Goal: Task Accomplishment & Management: Use online tool/utility

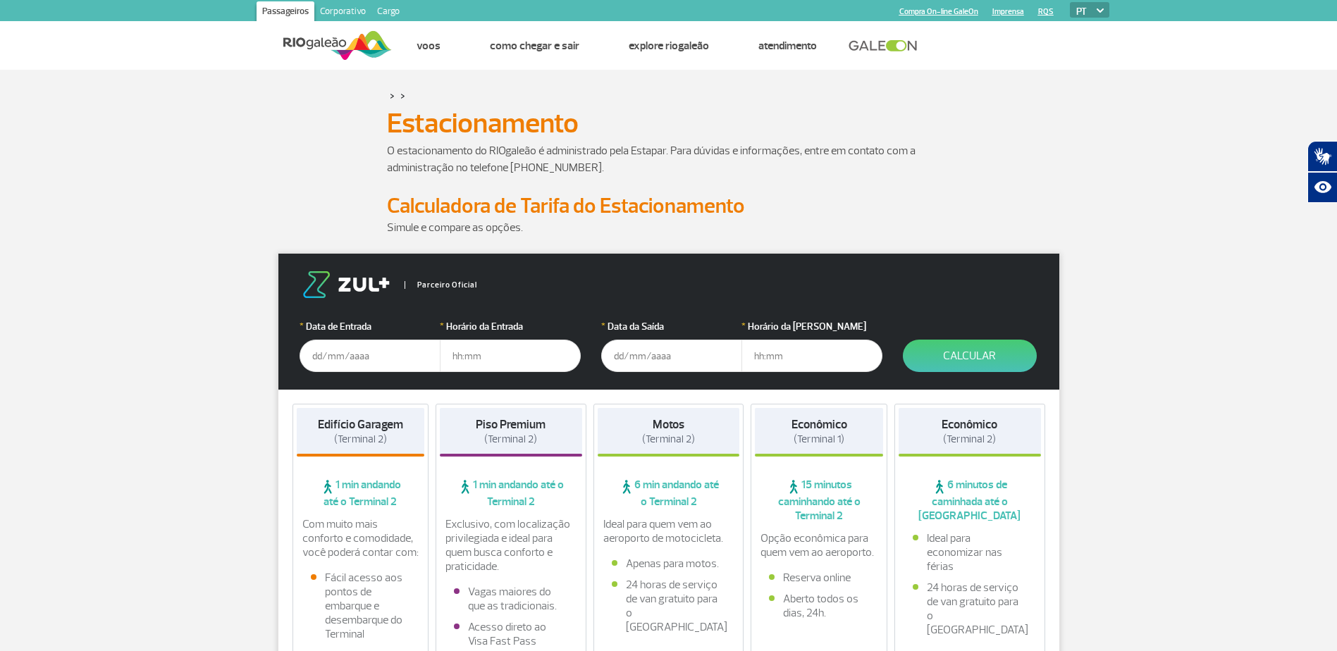
click at [316, 359] on input "text" at bounding box center [369, 356] width 141 height 32
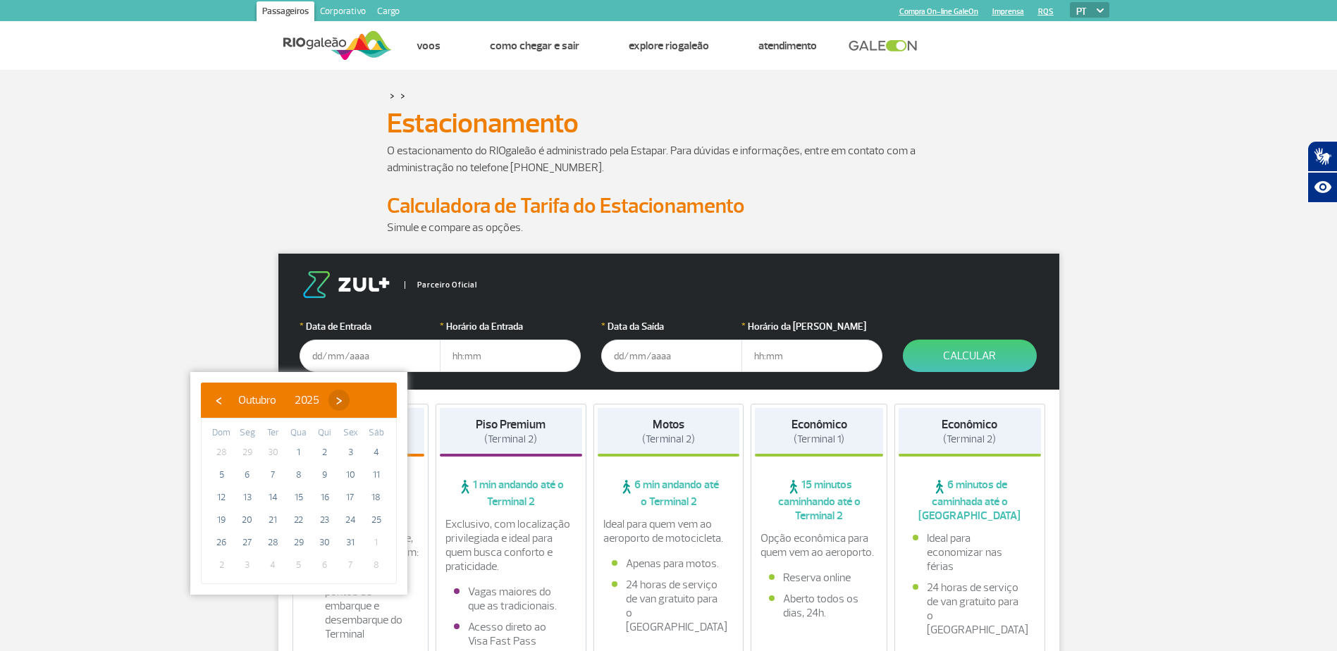
click at [349, 398] on span "›" at bounding box center [338, 400] width 21 height 21
click at [360, 398] on span "›" at bounding box center [349, 400] width 21 height 21
click at [344, 395] on span "›" at bounding box center [333, 400] width 21 height 21
click at [354, 395] on span "›" at bounding box center [343, 400] width 21 height 21
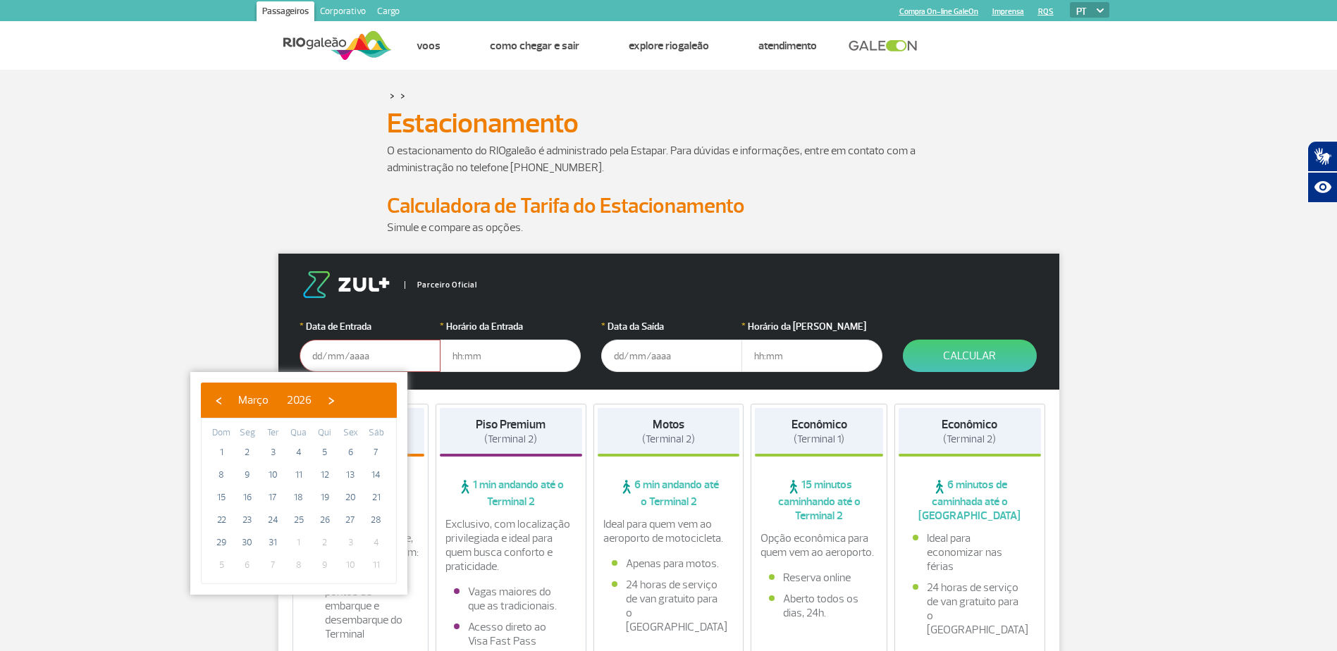
click at [342, 395] on span "›" at bounding box center [331, 400] width 21 height 21
click at [216, 395] on span "‹" at bounding box center [218, 400] width 21 height 21
click at [246, 452] on span "2" at bounding box center [247, 452] width 23 height 23
type input "[DATE]"
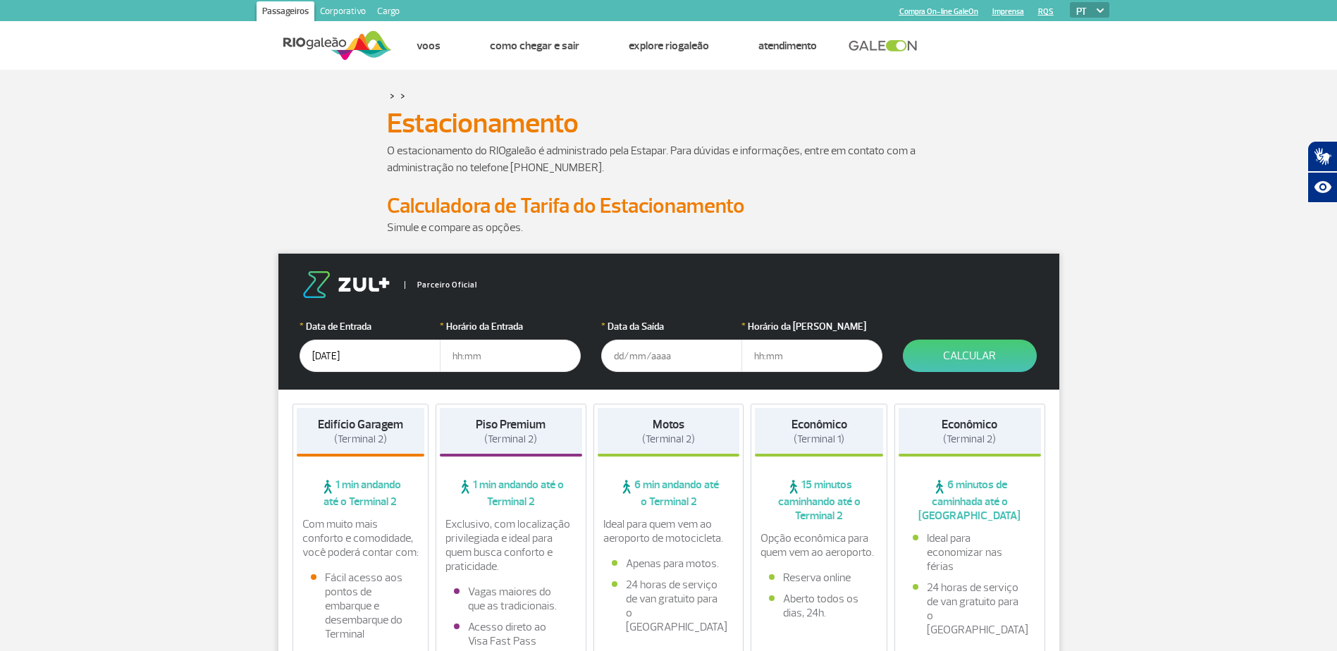
click at [474, 357] on input "text" at bounding box center [510, 356] width 141 height 32
type input "06:00"
click at [619, 349] on input "text" at bounding box center [671, 356] width 141 height 32
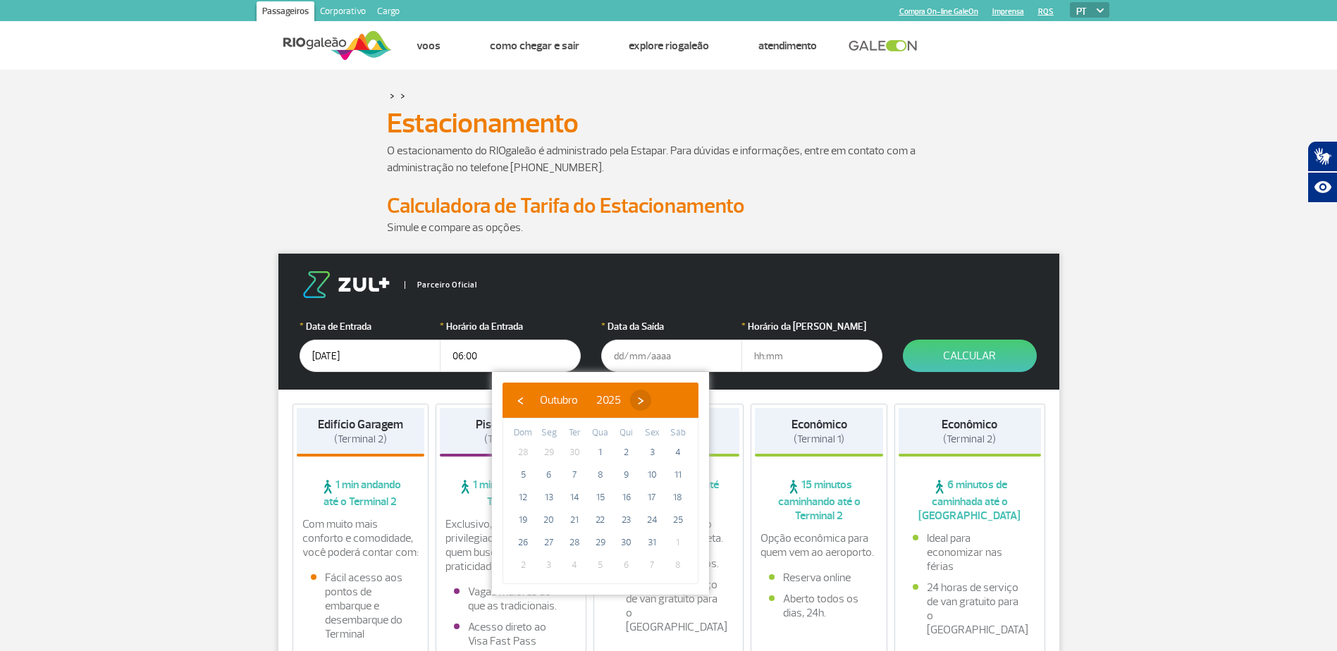
click at [651, 395] on span "›" at bounding box center [640, 400] width 21 height 21
click at [662, 395] on span "›" at bounding box center [650, 400] width 21 height 21
click at [645, 395] on span "›" at bounding box center [634, 400] width 21 height 21
click at [656, 395] on span "›" at bounding box center [645, 400] width 21 height 21
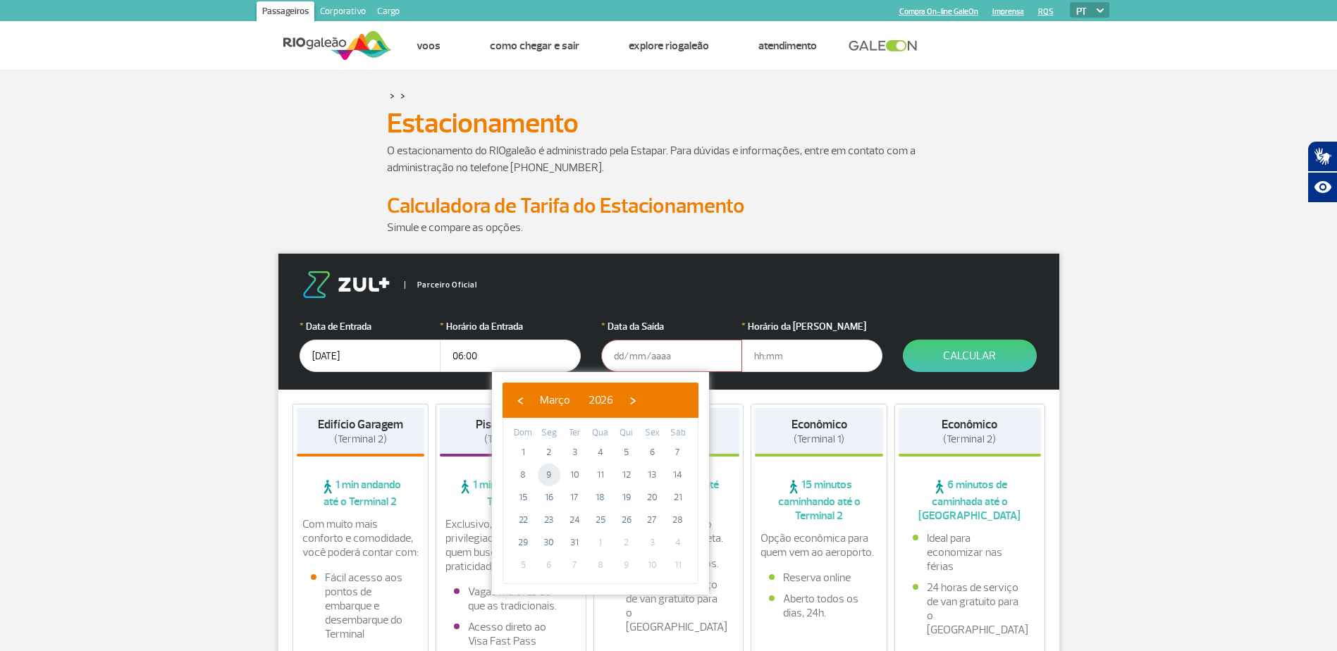
click at [549, 473] on span "9" at bounding box center [549, 475] width 23 height 23
type input "[DATE]"
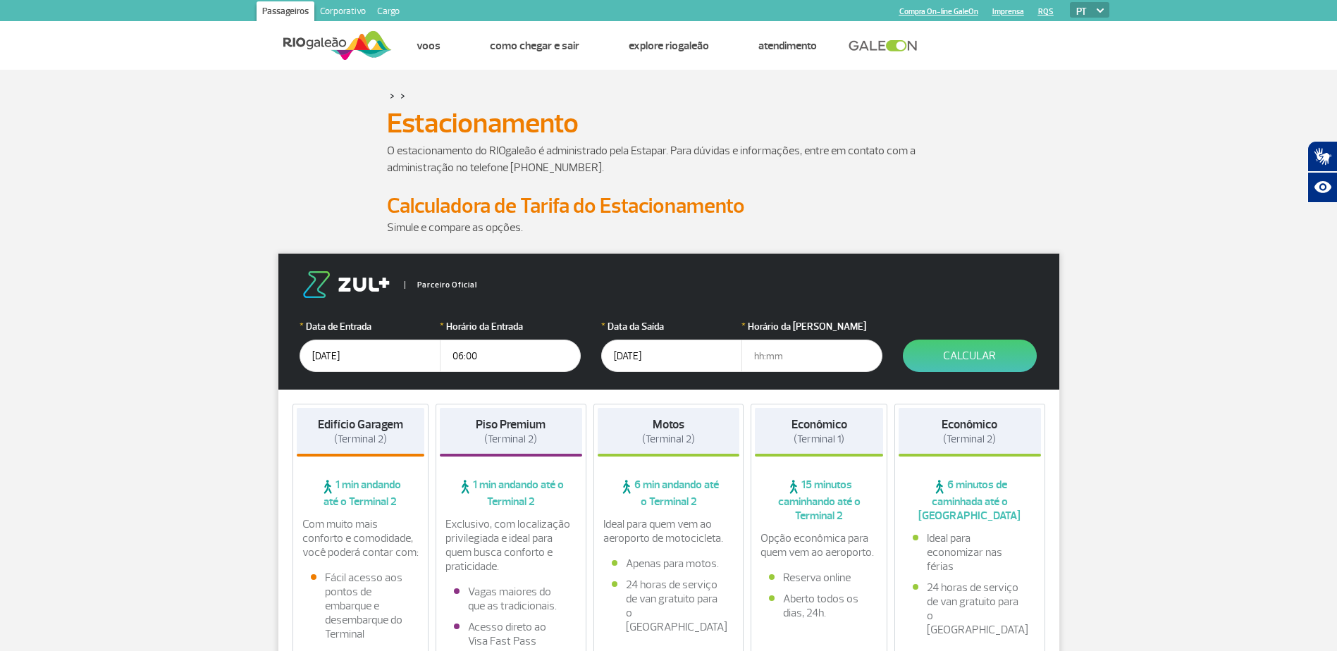
click at [770, 357] on input "text" at bounding box center [811, 356] width 141 height 32
type input "18:00"
click at [979, 349] on button "Calcular" at bounding box center [970, 356] width 134 height 32
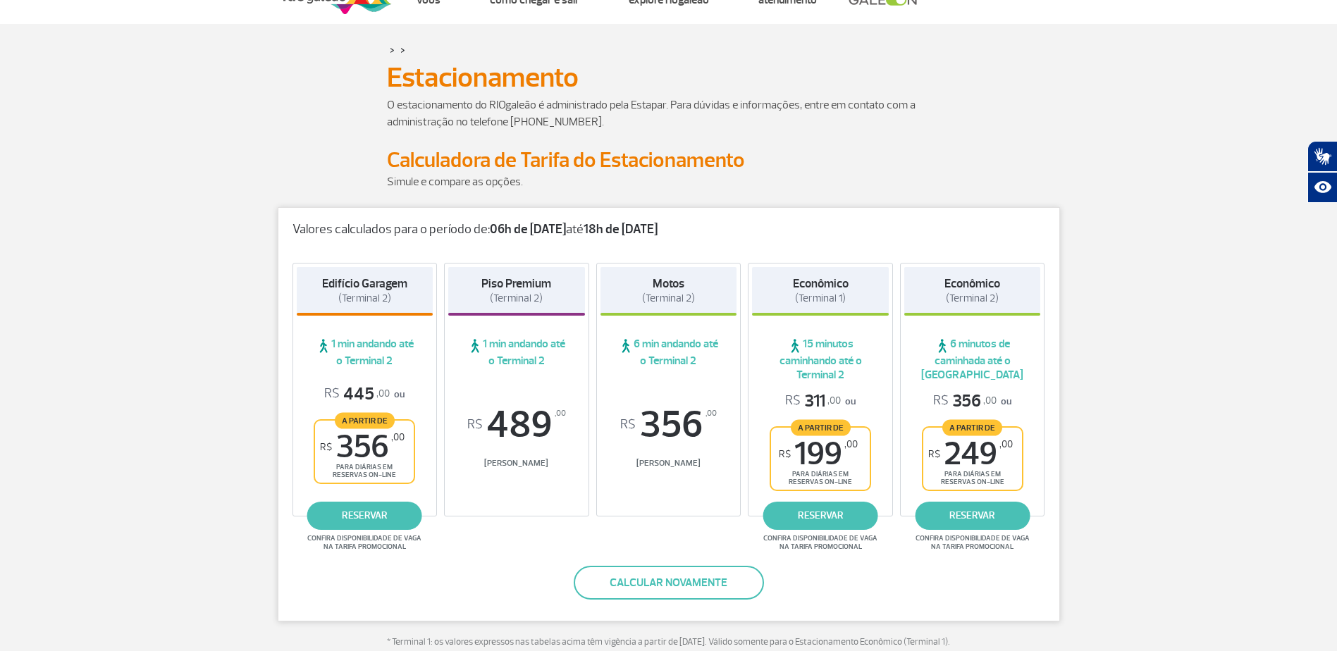
scroll to position [70, 0]
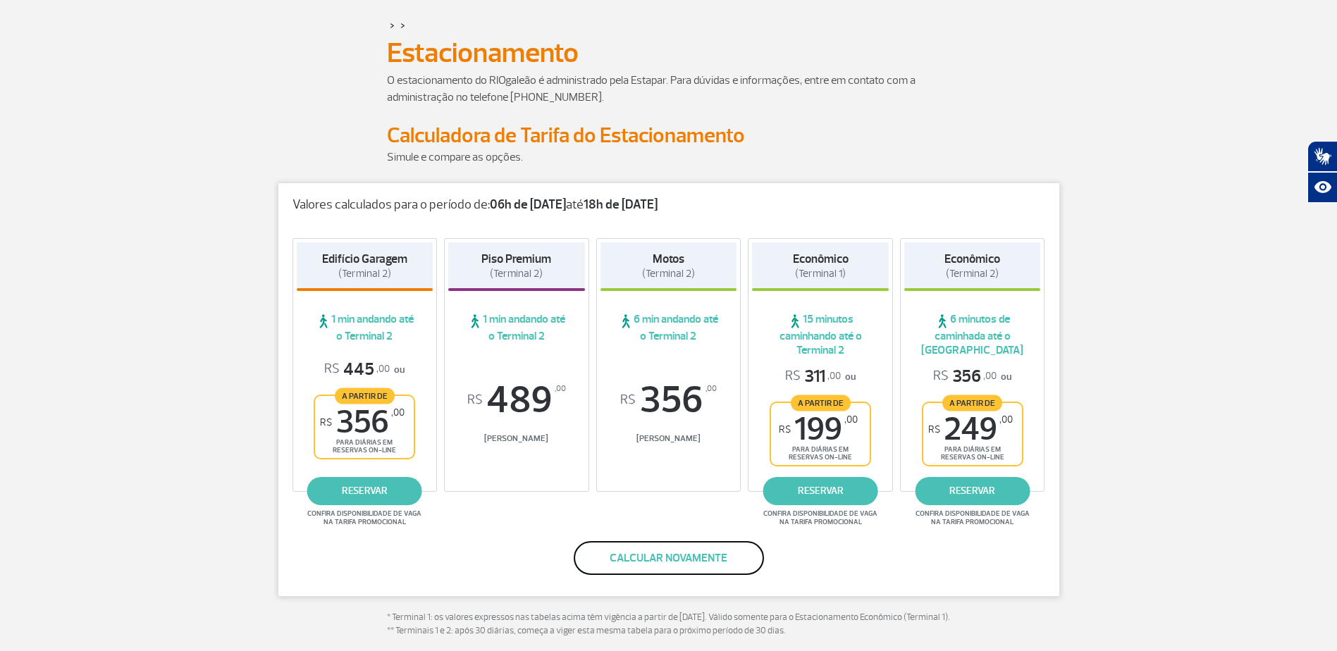
click at [681, 557] on button "Calcular novamente" at bounding box center [669, 558] width 190 height 34
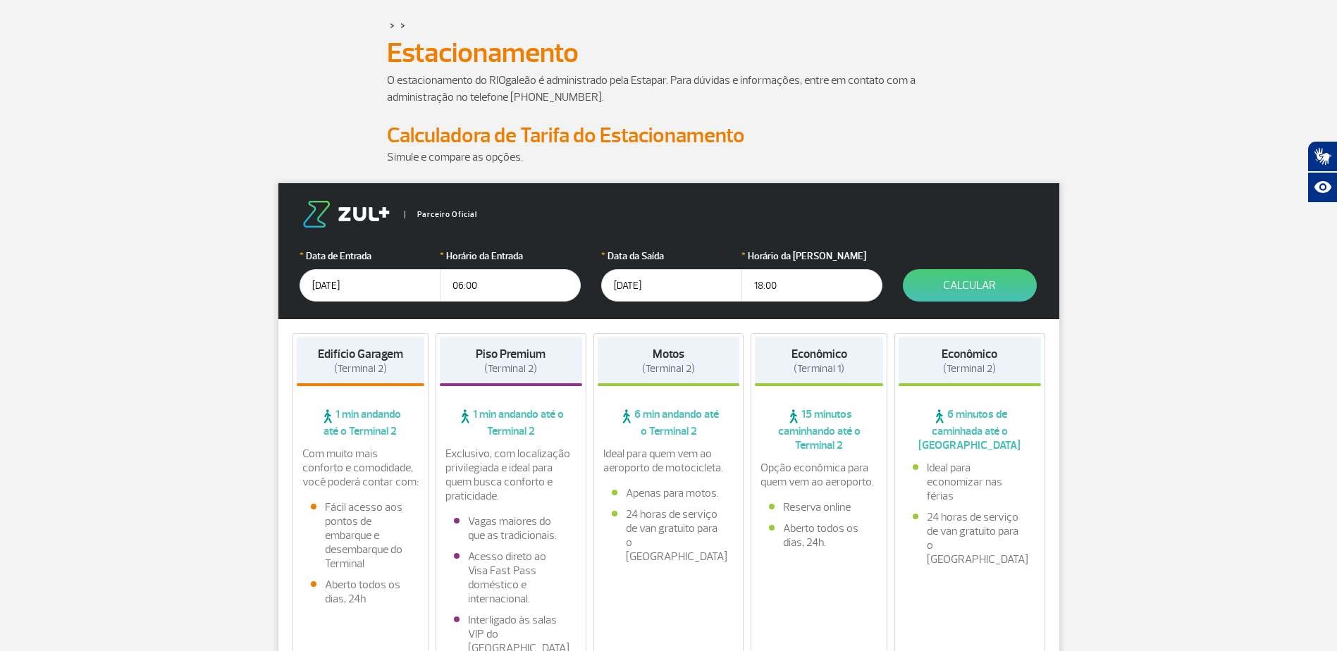
click at [624, 283] on input "[DATE]" at bounding box center [671, 285] width 141 height 32
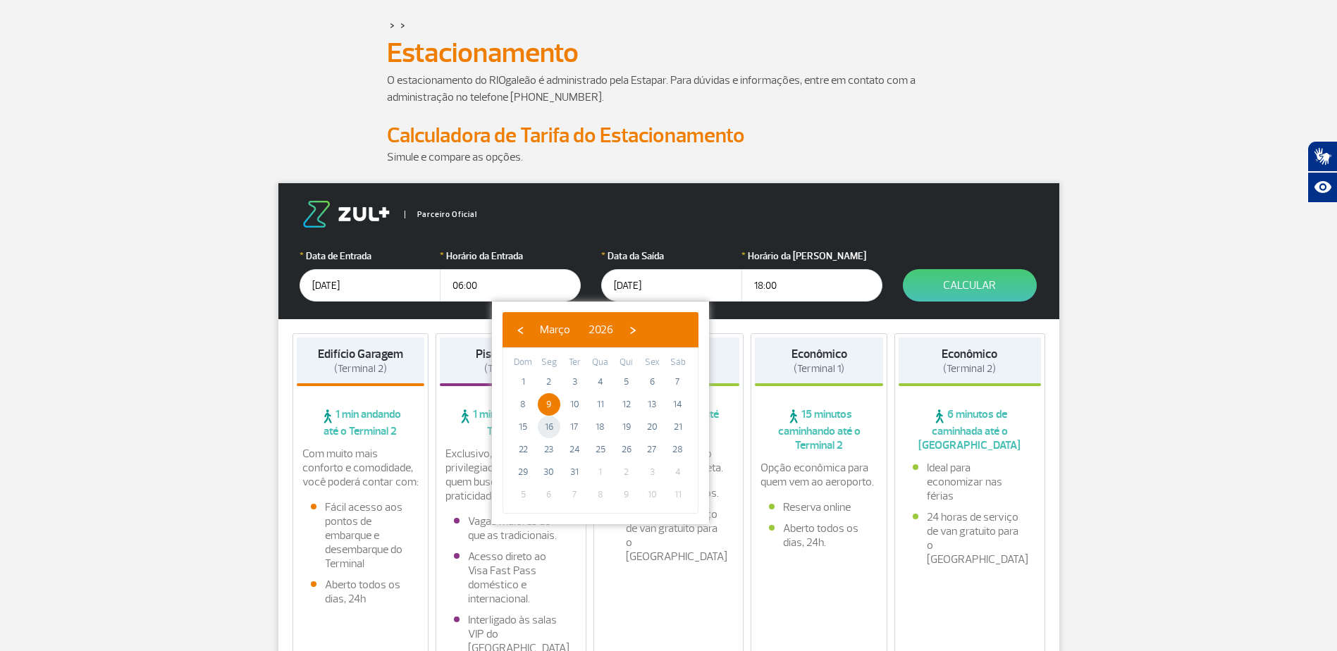
click at [552, 424] on span "16" at bounding box center [549, 427] width 23 height 23
type input "[DATE]"
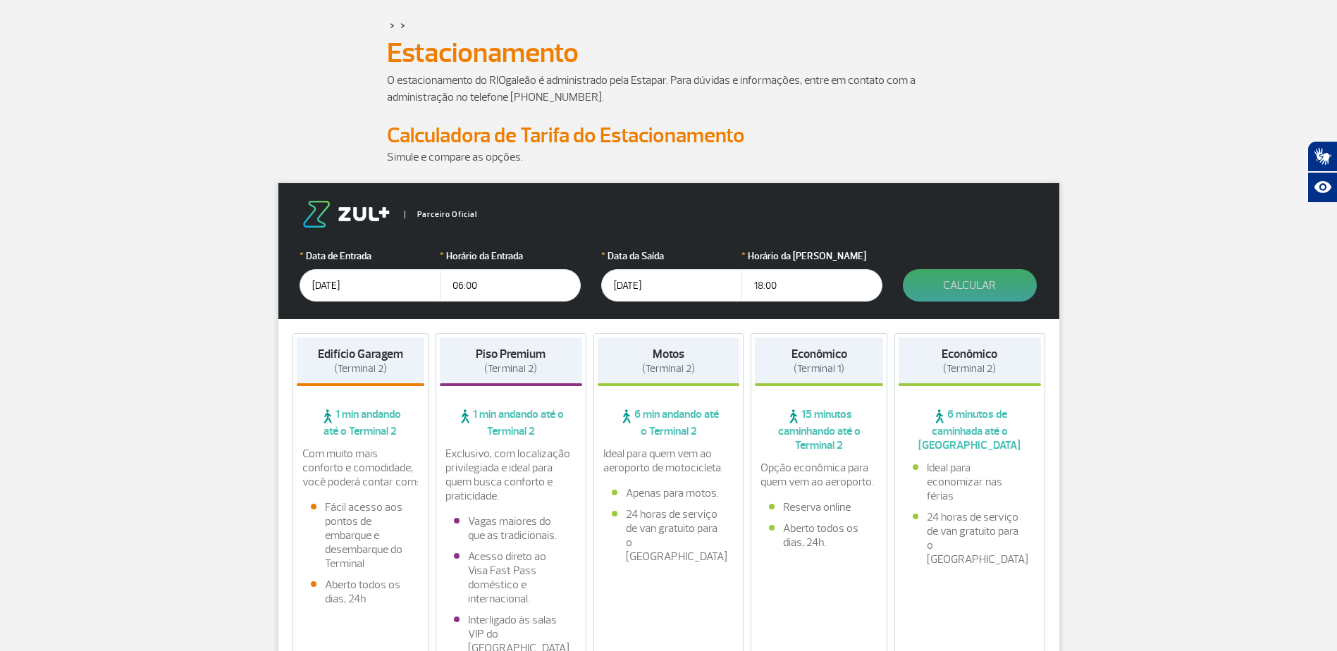
click at [977, 278] on button "Calcular" at bounding box center [970, 285] width 134 height 32
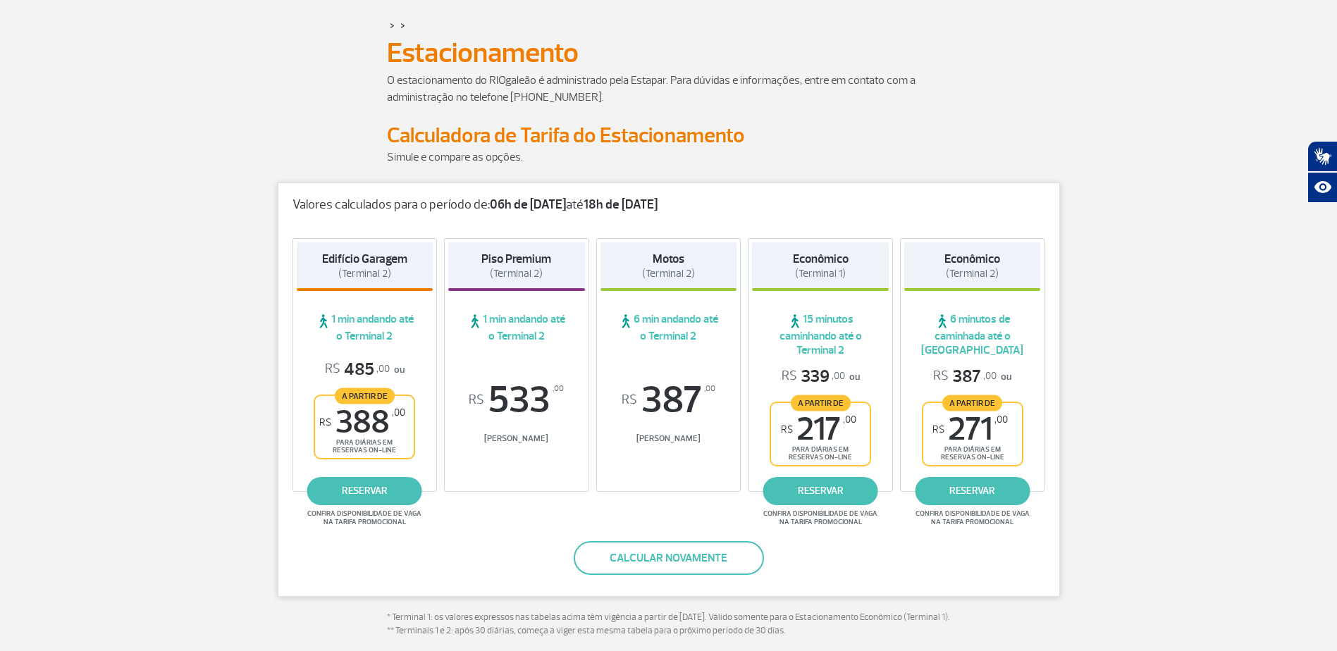
scroll to position [0, 0]
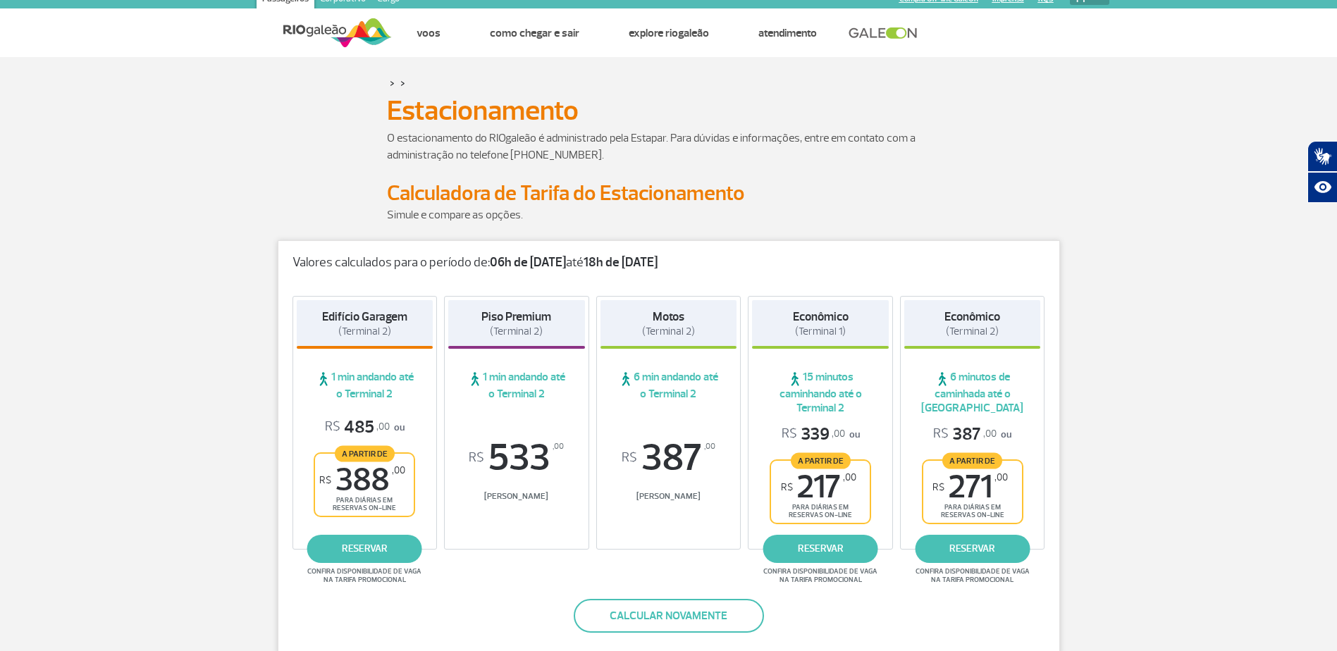
click at [865, 430] on div "Econômico (Terminal 1) 15 minutos caminhando até o Terminal 2 R$ 339 ,00 ou A p…" at bounding box center [820, 423] width 145 height 254
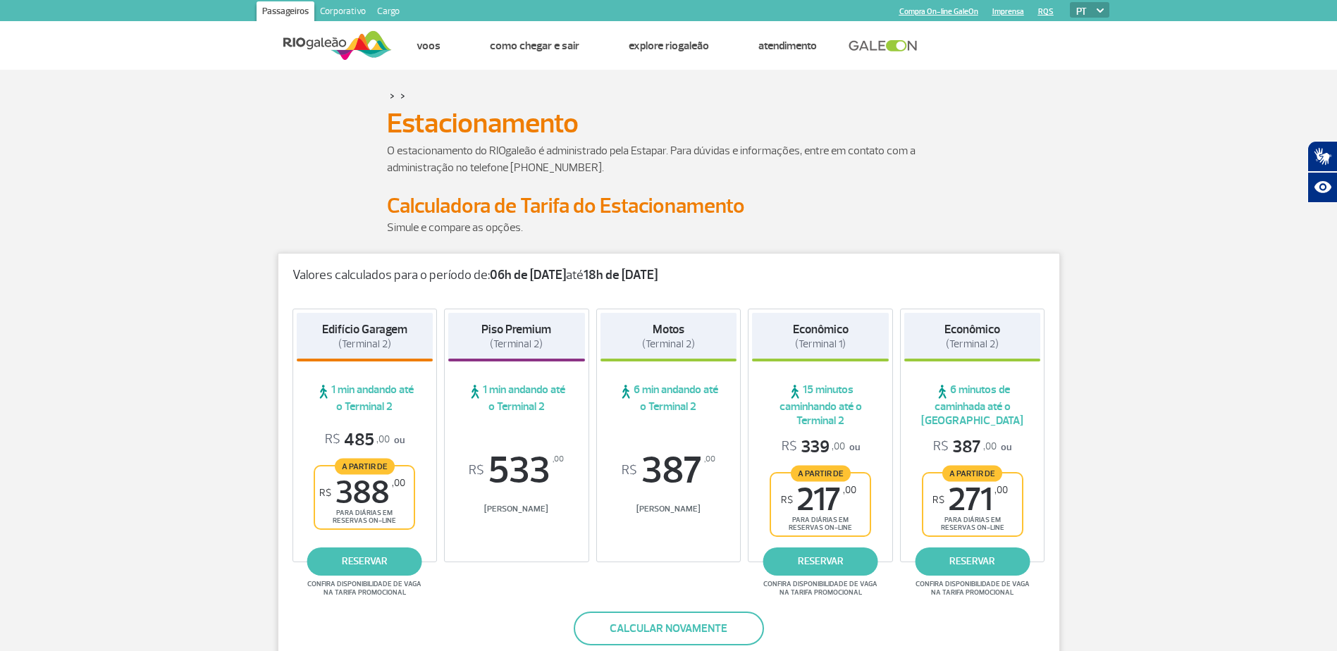
click at [865, 430] on div "Econômico (Terminal 1) 15 minutos caminhando até o Terminal 2 R$ 339 ,00 ou A p…" at bounding box center [820, 436] width 145 height 254
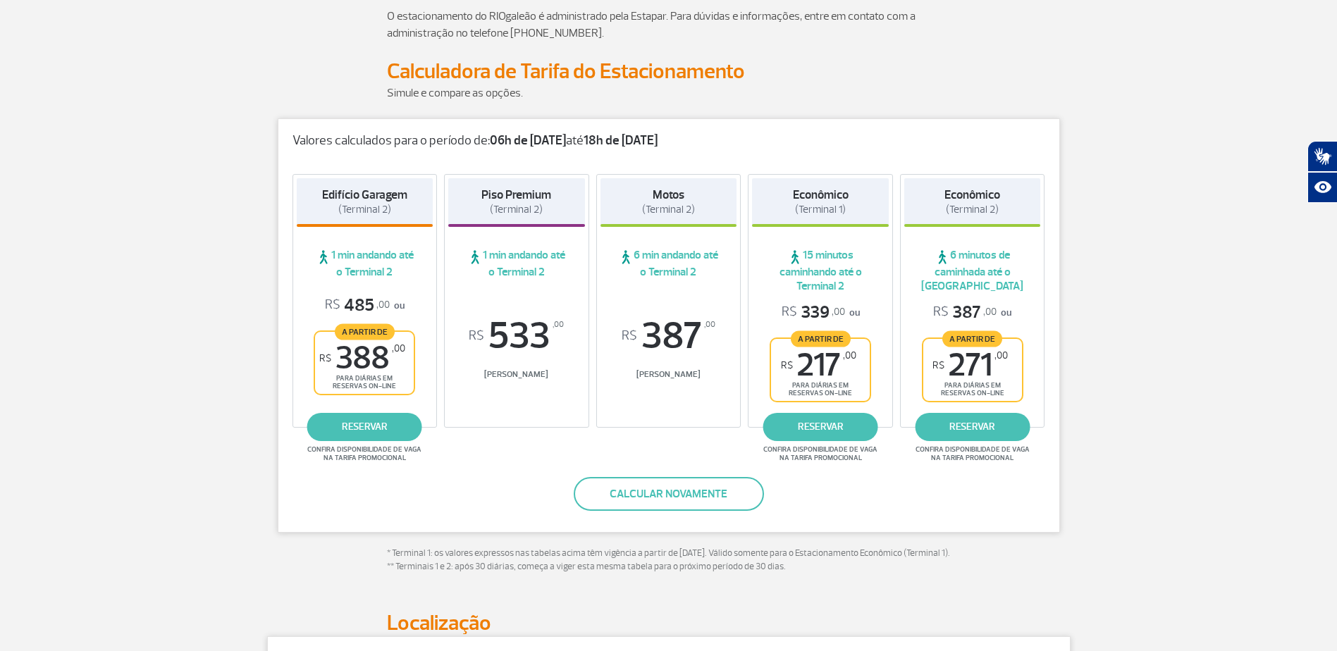
scroll to position [70, 0]
